Goal: Check status

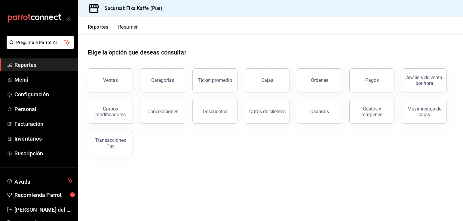
click at [137, 25] on button "Resumen" at bounding box center [128, 29] width 21 height 10
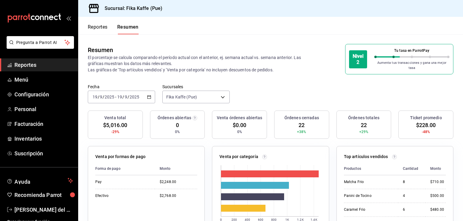
click at [144, 94] on div "[DATE] [DATE] - [DATE] [DATE]" at bounding box center [121, 97] width 67 height 13
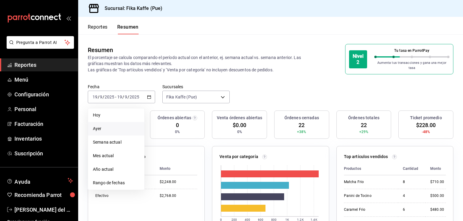
click at [107, 126] on span "Ayer" at bounding box center [116, 128] width 47 height 6
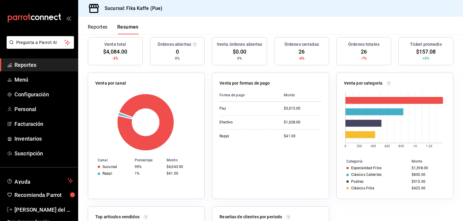
scroll to position [41, 0]
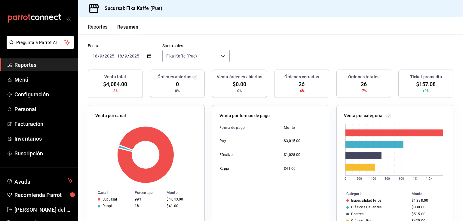
click at [149, 54] on icon "button" at bounding box center [149, 56] width 4 height 4
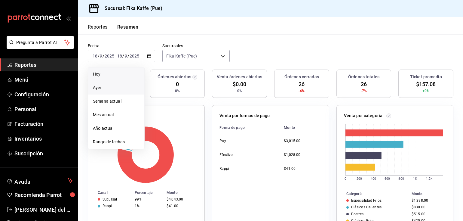
click at [108, 74] on span "Hoy" at bounding box center [116, 74] width 47 height 6
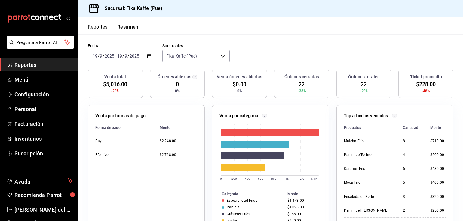
click at [148, 54] on icon "button" at bounding box center [149, 56] width 4 height 4
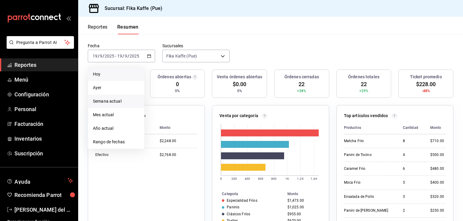
click at [125, 99] on span "Semana actual" at bounding box center [116, 101] width 47 height 6
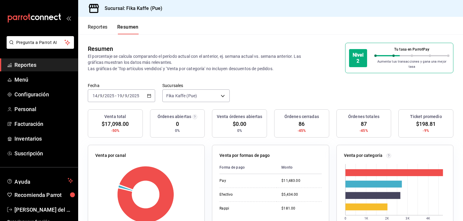
scroll to position [0, 0]
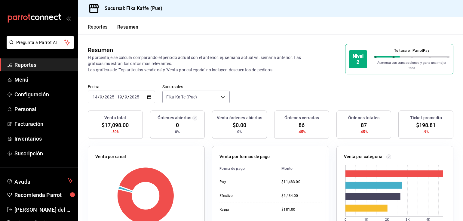
click at [147, 95] on \(Stroke\) "button" at bounding box center [149, 96] width 4 height 3
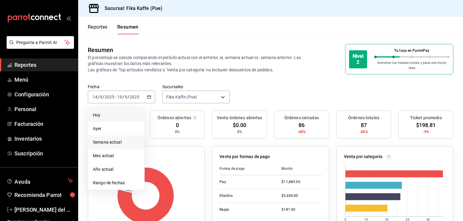
click at [123, 112] on span "Hoy" at bounding box center [116, 115] width 47 height 6
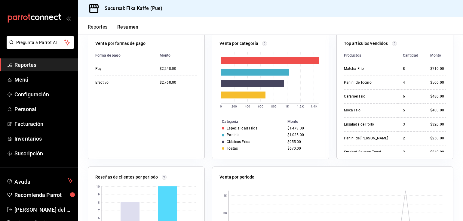
scroll to position [30, 0]
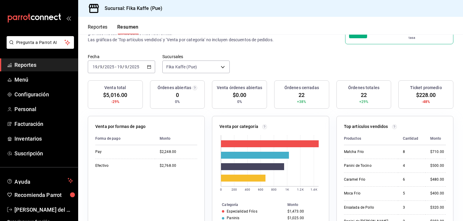
click at [147, 65] on icon "button" at bounding box center [149, 67] width 4 height 4
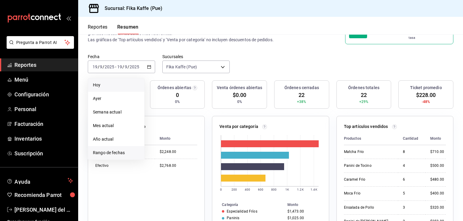
click at [119, 151] on span "Rango de fechas" at bounding box center [116, 153] width 47 height 6
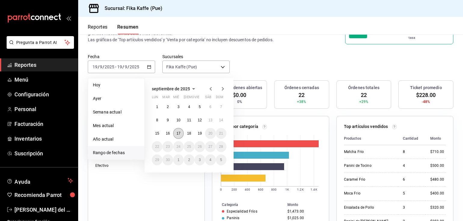
click at [178, 131] on abbr "17" at bounding box center [179, 133] width 4 height 4
click at [180, 131] on abbr "17" at bounding box center [179, 133] width 4 height 4
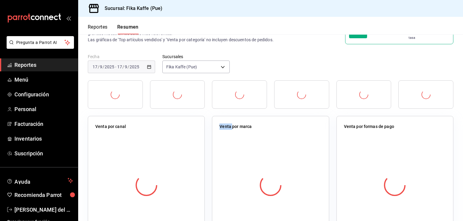
click at [180, 132] on div at bounding box center [146, 185] width 102 height 106
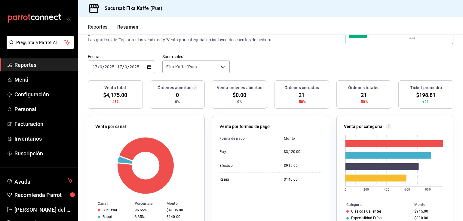
scroll to position [60, 0]
